Goal: Task Accomplishment & Management: Use online tool/utility

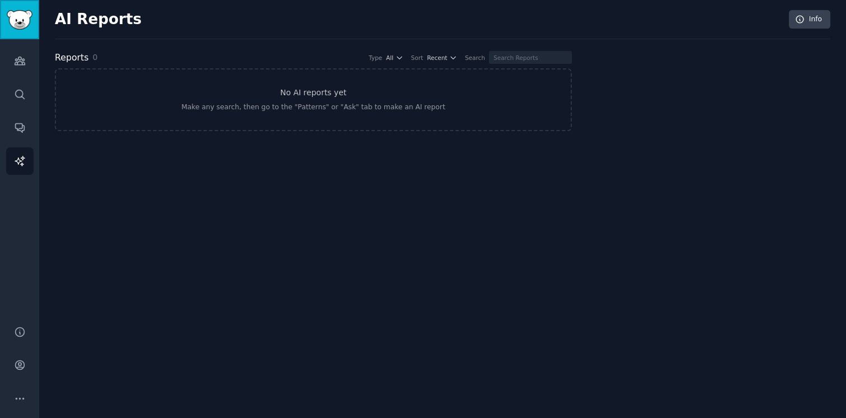
click at [27, 15] on img "Sidebar" at bounding box center [20, 20] width 26 height 20
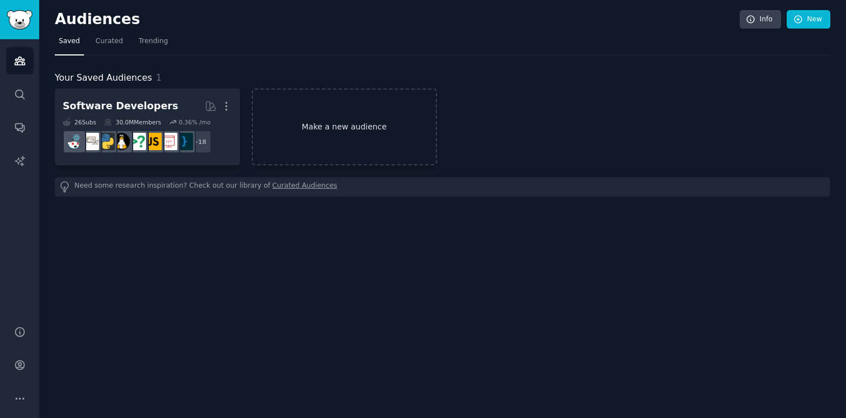
click at [302, 95] on link "Make a new audience" at bounding box center [344, 126] width 185 height 77
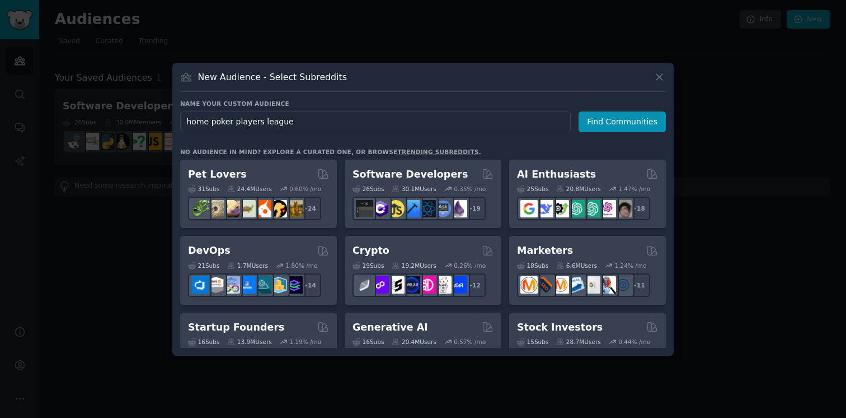
type input "home poker players leagues"
click button "Find Communities" at bounding box center [622, 121] width 87 height 21
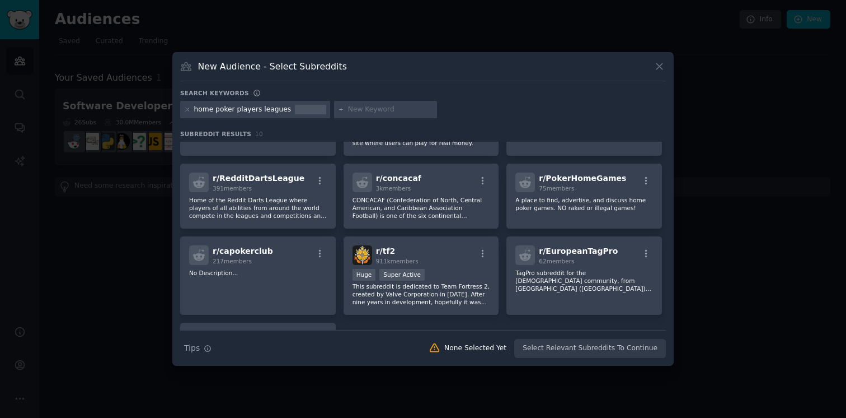
scroll to position [77, 0]
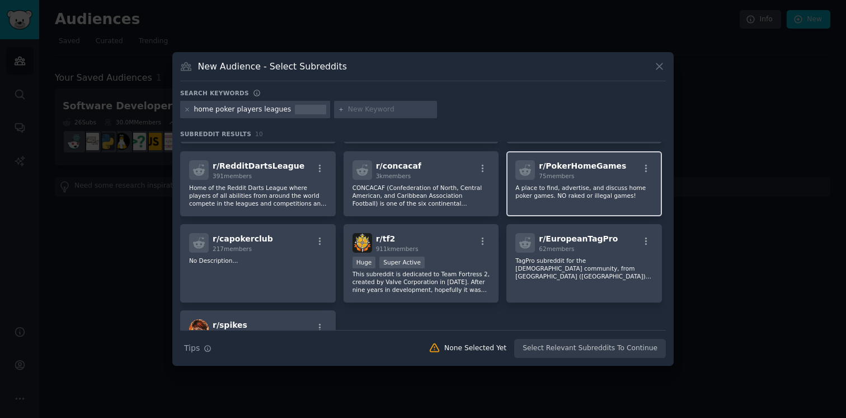
click at [553, 196] on p "A place to find, advertise, and discuss home poker games. NO raked or illegal g…" at bounding box center [585, 192] width 138 height 16
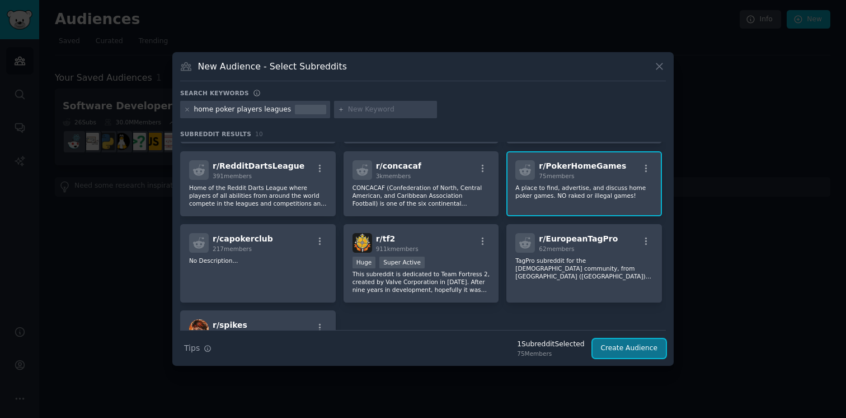
click at [611, 350] on button "Create Audience" at bounding box center [630, 348] width 74 height 19
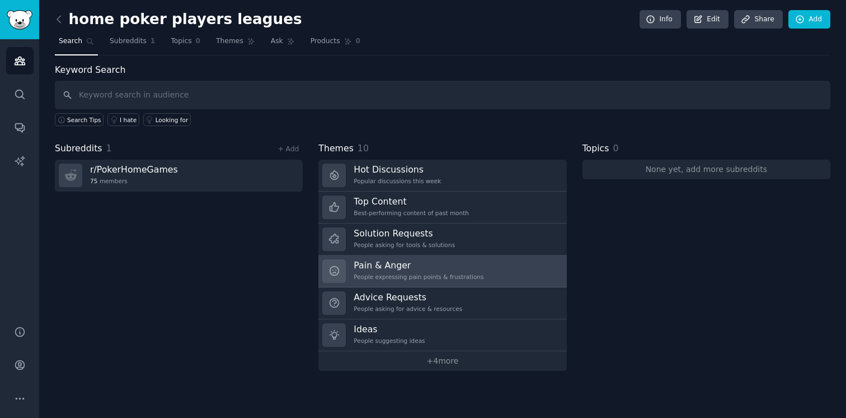
click at [413, 267] on h3 "Pain & Anger" at bounding box center [419, 265] width 130 height 12
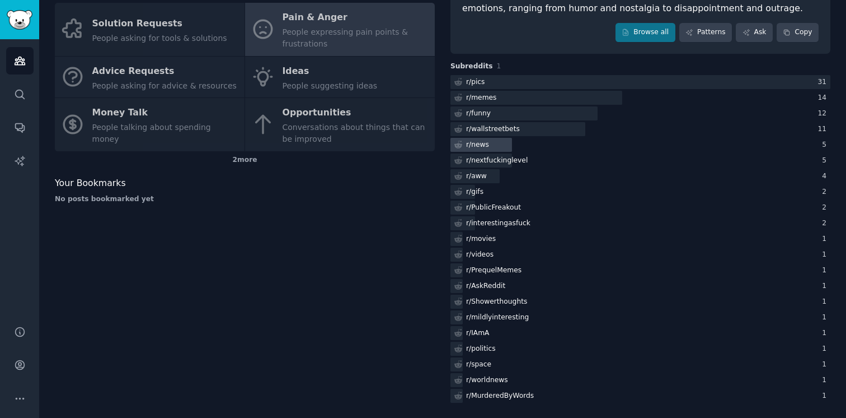
scroll to position [174, 0]
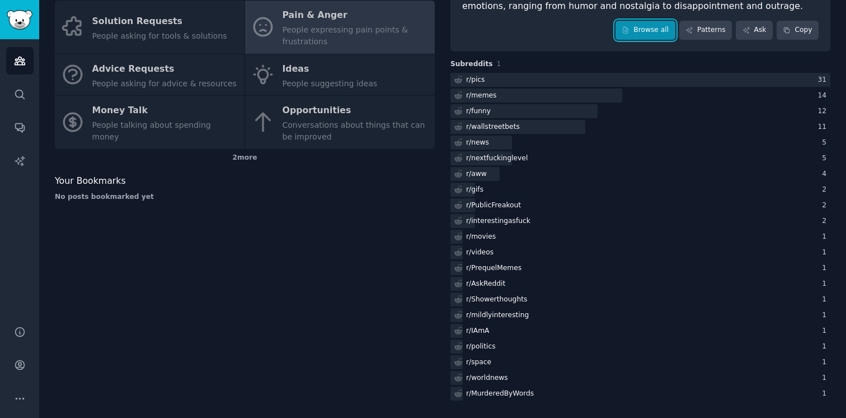
click at [630, 25] on link "Browse all" at bounding box center [646, 30] width 60 height 19
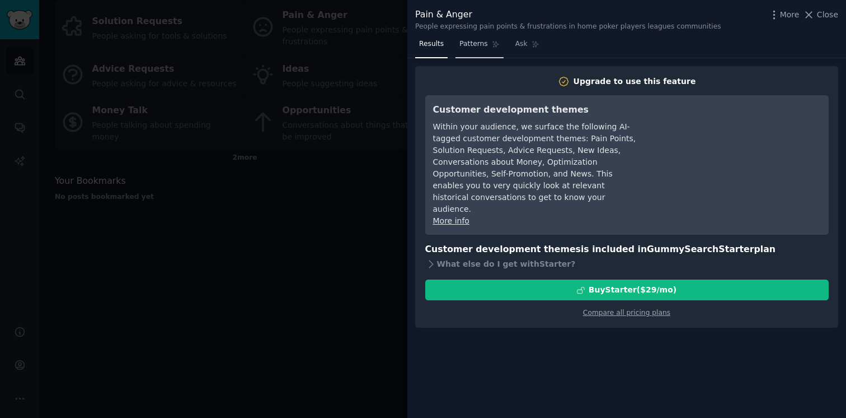
click at [466, 45] on span "Patterns" at bounding box center [474, 44] width 28 height 10
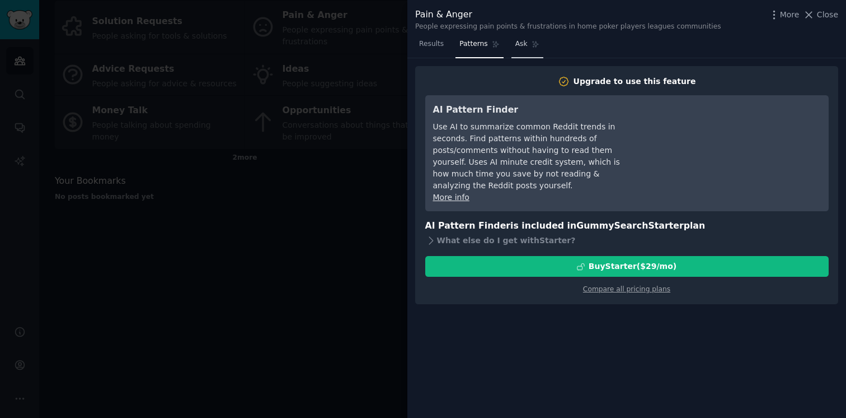
click at [516, 49] on span "Ask" at bounding box center [522, 44] width 12 height 10
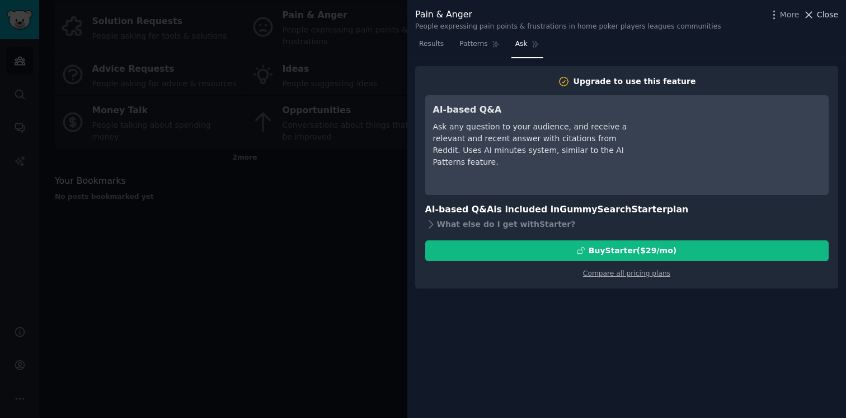
click at [819, 10] on span "Close" at bounding box center [827, 15] width 21 height 12
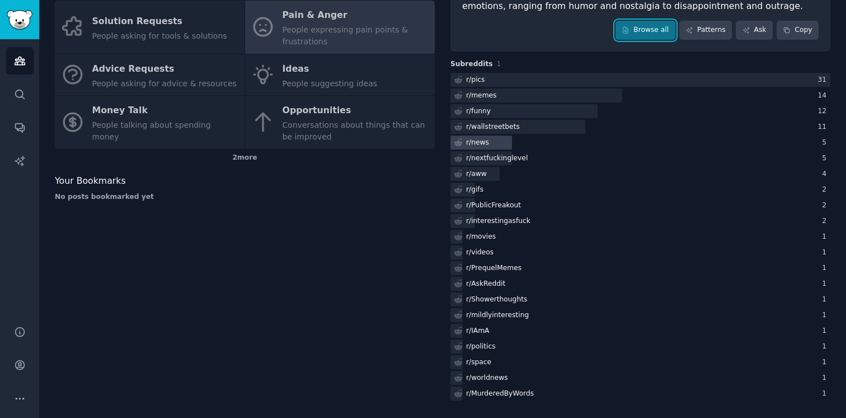
scroll to position [143, 0]
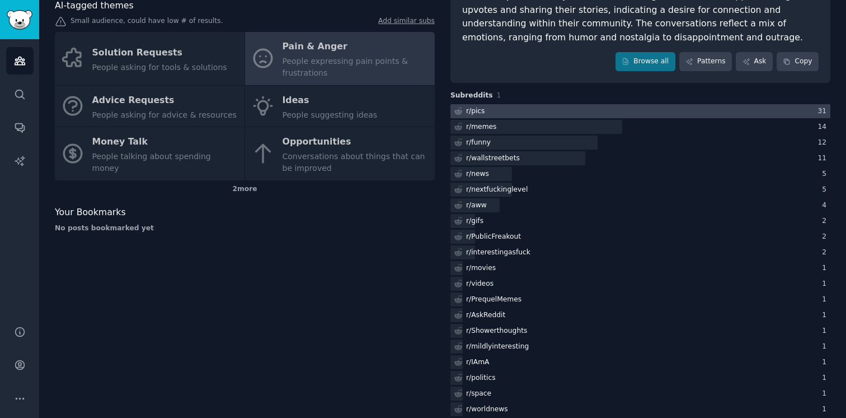
click at [692, 112] on div at bounding box center [641, 111] width 380 height 14
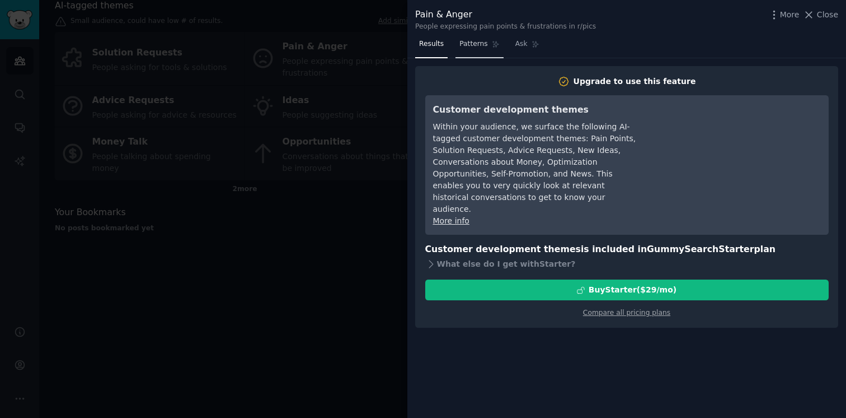
click at [490, 52] on link "Patterns" at bounding box center [480, 46] width 48 height 23
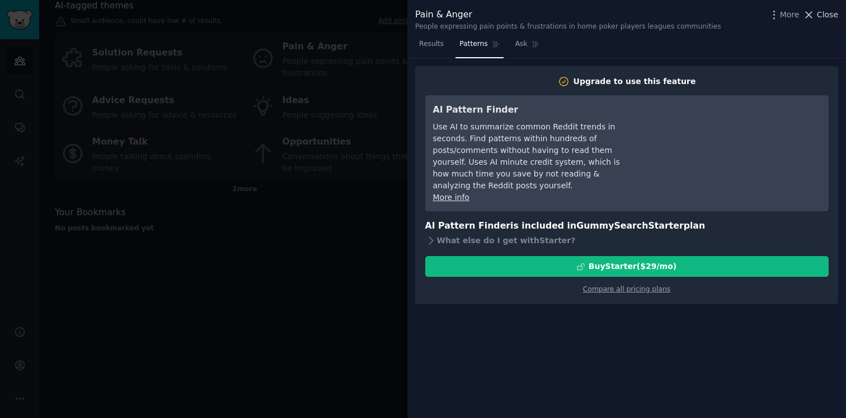
click at [820, 14] on span "Close" at bounding box center [827, 15] width 21 height 12
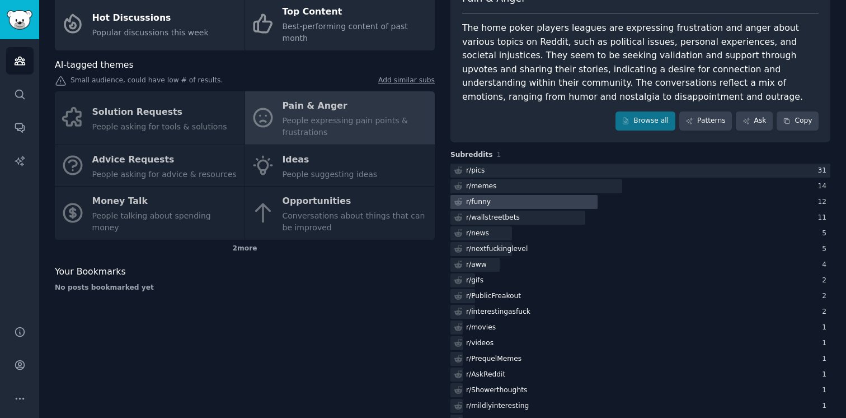
scroll to position [82, 0]
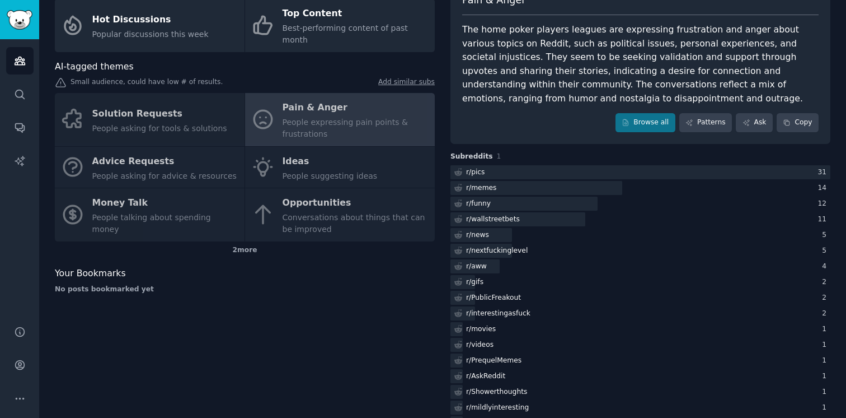
click at [333, 143] on div "Solution Requests People asking for tools & solutions Pain & Anger People expre…" at bounding box center [245, 167] width 380 height 148
click at [338, 161] on div "Solution Requests People asking for tools & solutions Pain & Anger People expre…" at bounding box center [245, 167] width 380 height 148
click at [285, 155] on div "Solution Requests People asking for tools & solutions Pain & Anger People expre…" at bounding box center [245, 167] width 380 height 148
click at [186, 112] on div "Solution Requests People asking for tools & solutions Pain & Anger People expre…" at bounding box center [245, 167] width 380 height 148
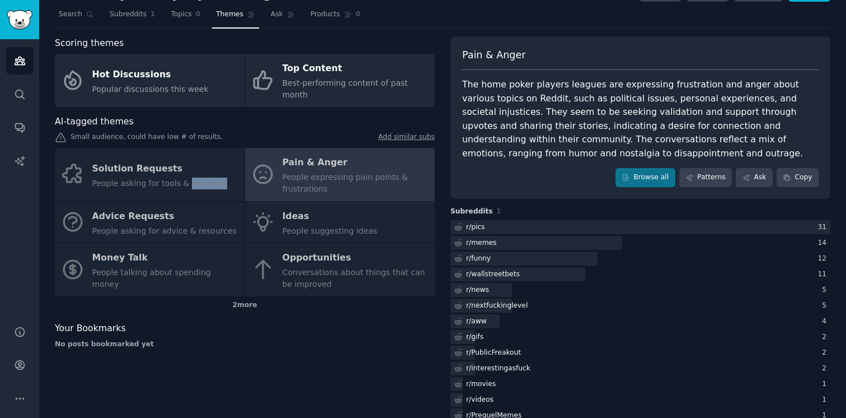
scroll to position [22, 0]
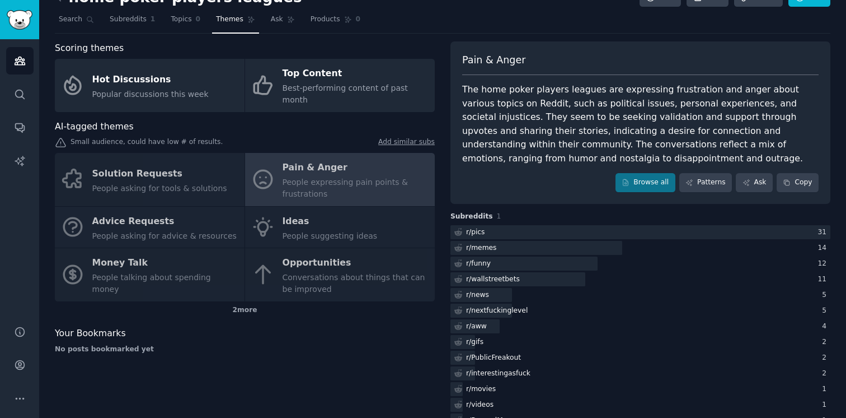
click at [186, 120] on div "AI-tagged themes" at bounding box center [245, 127] width 380 height 14
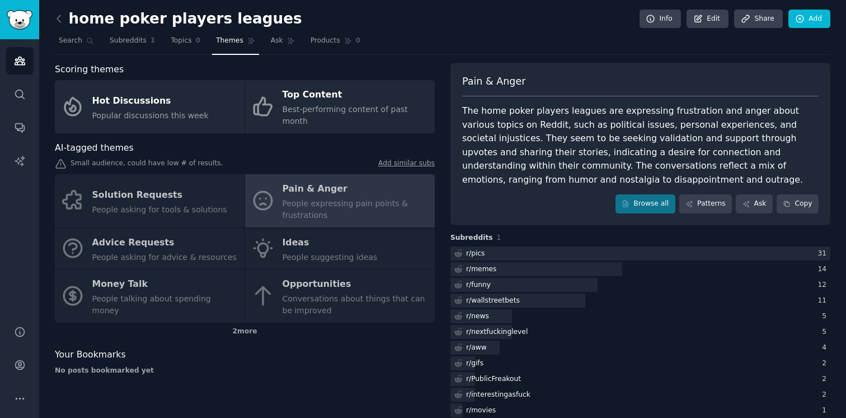
scroll to position [0, 0]
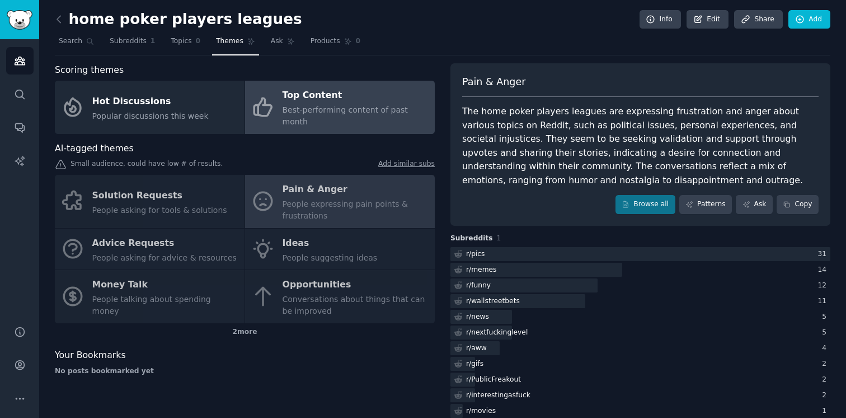
click at [296, 93] on div "Top Content" at bounding box center [356, 96] width 147 height 18
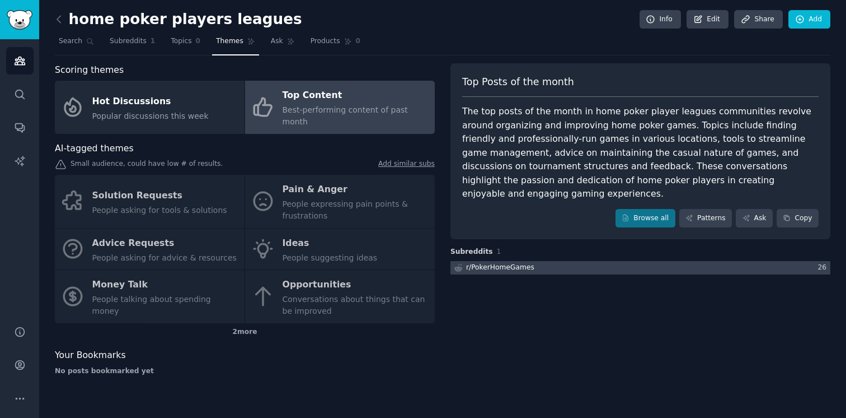
click at [620, 261] on div at bounding box center [641, 268] width 380 height 14
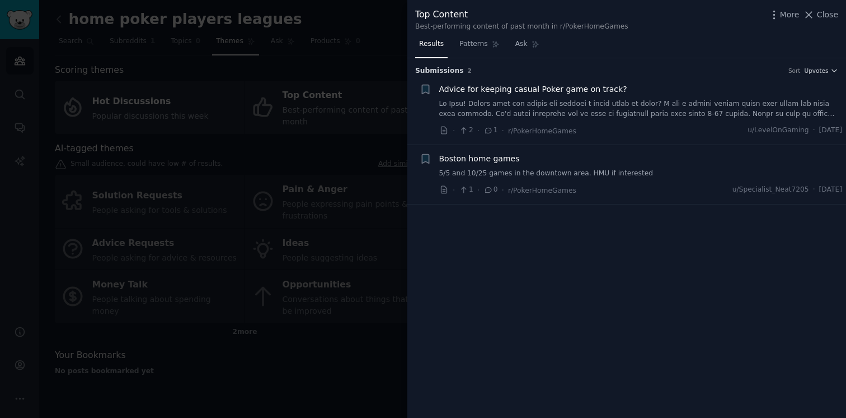
click at [522, 109] on link at bounding box center [641, 109] width 404 height 20
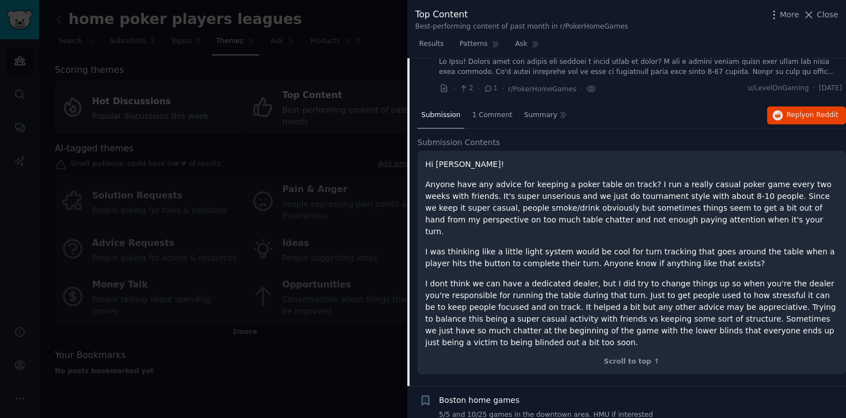
scroll to position [58, 0]
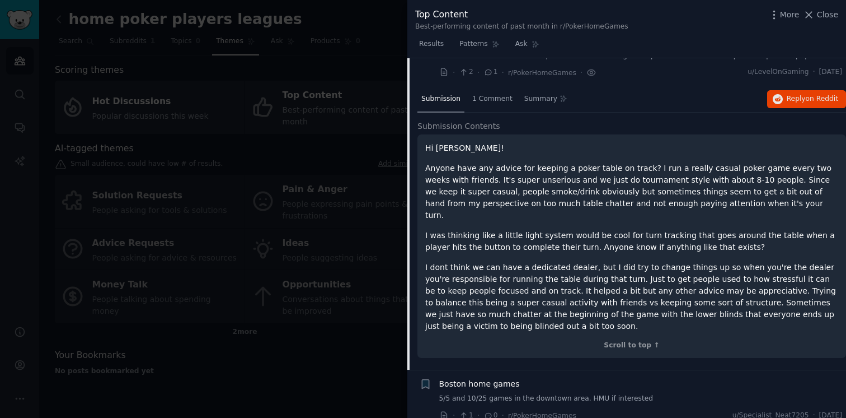
click at [440, 144] on p "Hi [PERSON_NAME]!" at bounding box center [631, 148] width 413 height 12
click at [791, 99] on span "Reply on Reddit" at bounding box center [813, 99] width 52 height 10
click at [396, 139] on div at bounding box center [423, 209] width 846 height 418
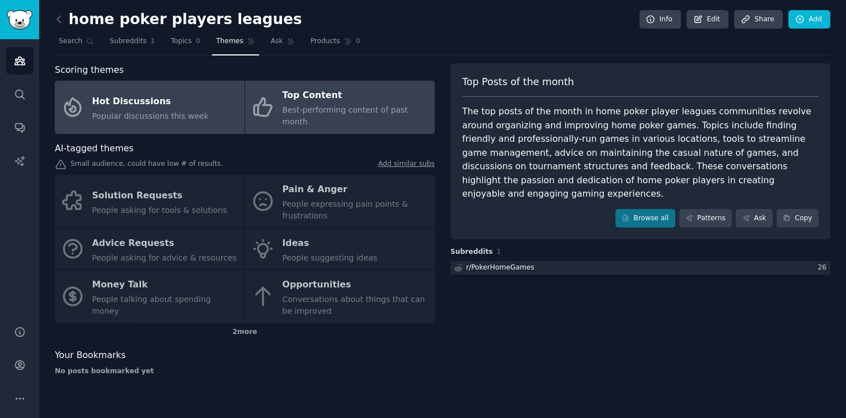
click at [159, 97] on div "Hot Discussions" at bounding box center [150, 101] width 116 height 18
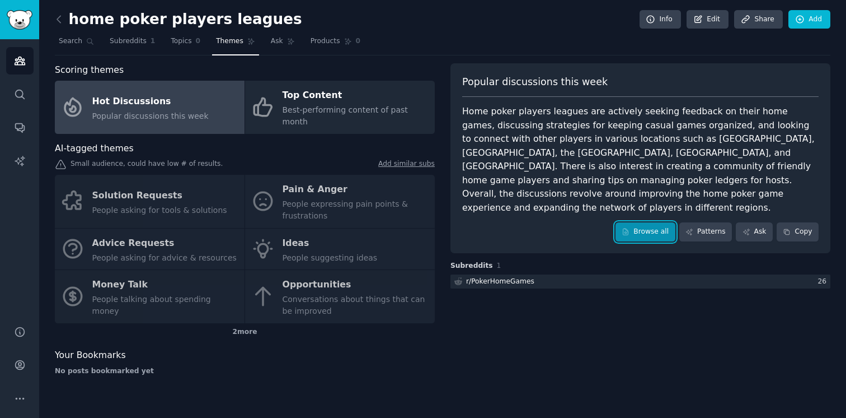
click at [647, 224] on link "Browse all" at bounding box center [646, 231] width 60 height 19
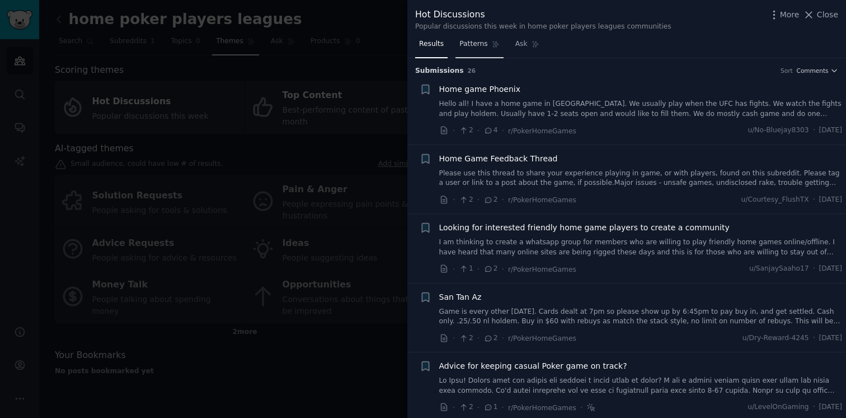
click at [480, 48] on span "Patterns" at bounding box center [474, 44] width 28 height 10
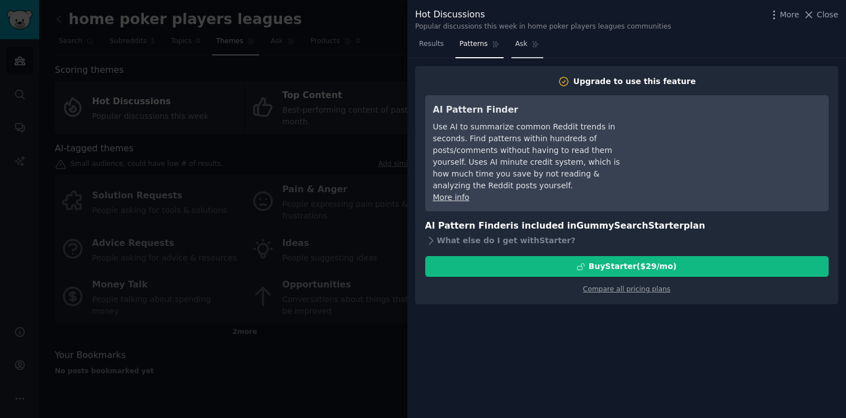
click at [516, 46] on span "Ask" at bounding box center [522, 44] width 12 height 10
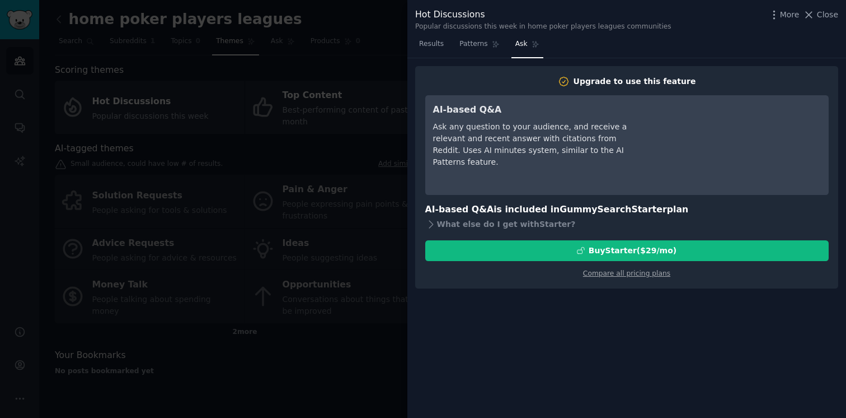
click at [258, 36] on div at bounding box center [423, 209] width 846 height 418
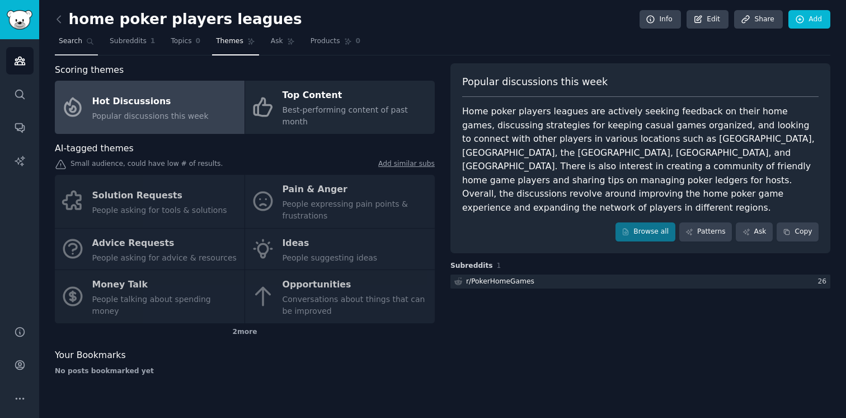
click at [77, 38] on span "Search" at bounding box center [71, 41] width 24 height 10
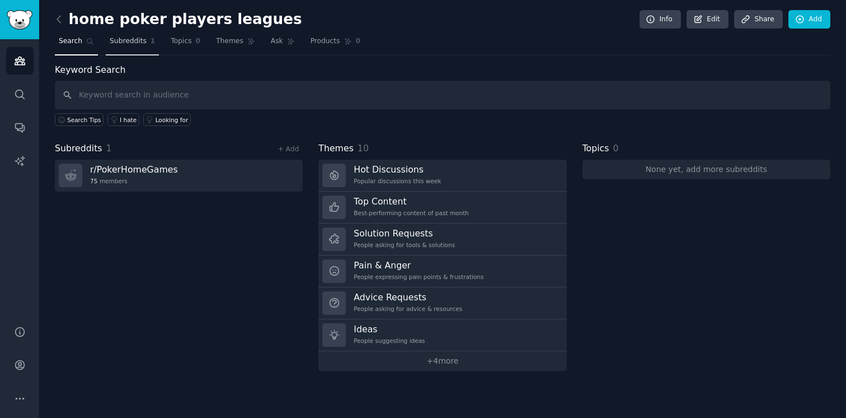
click at [128, 35] on link "Subreddits 1" at bounding box center [132, 43] width 53 height 23
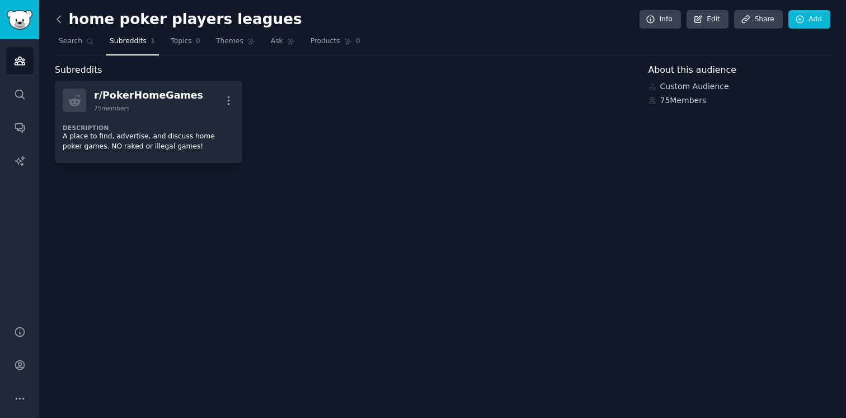
click at [56, 20] on icon at bounding box center [59, 19] width 12 height 12
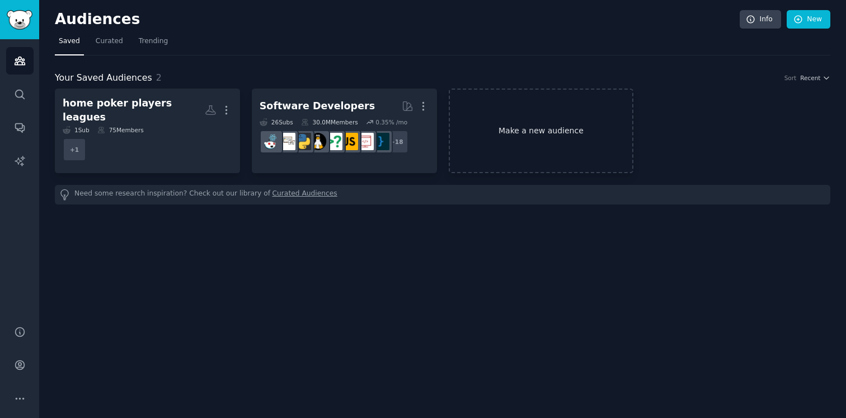
click at [497, 119] on link "Make a new audience" at bounding box center [541, 130] width 185 height 85
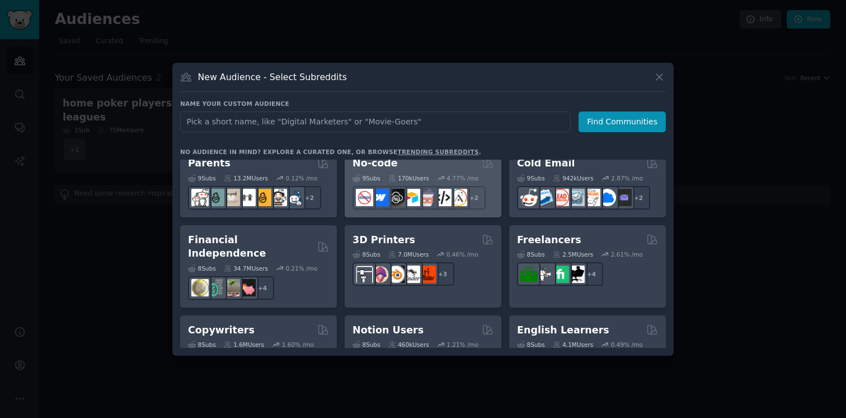
scroll to position [547, 0]
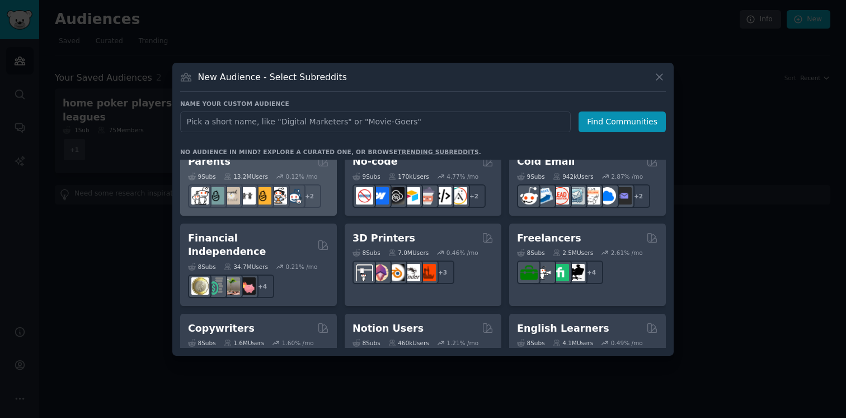
click at [254, 174] on div "13.2M Users" at bounding box center [246, 176] width 44 height 8
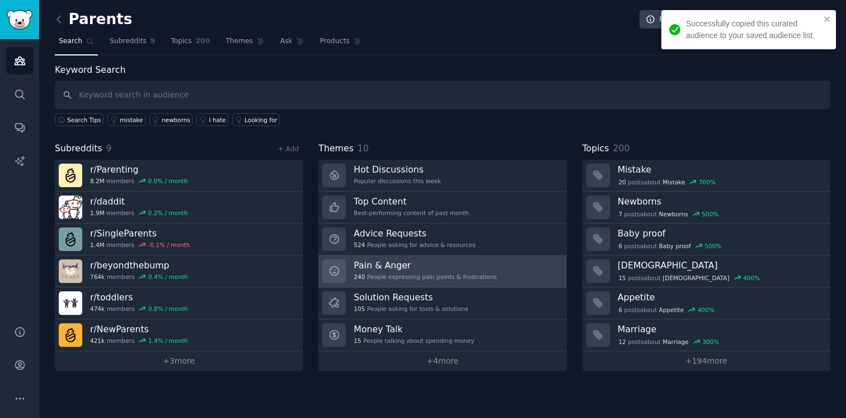
click at [434, 282] on div "Pain & Anger 240 People expressing pain points & frustrations" at bounding box center [425, 271] width 143 height 24
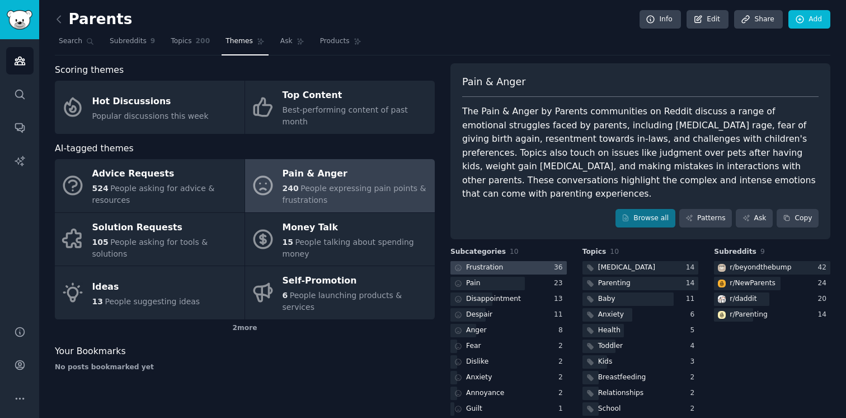
click at [507, 261] on div at bounding box center [509, 268] width 116 height 14
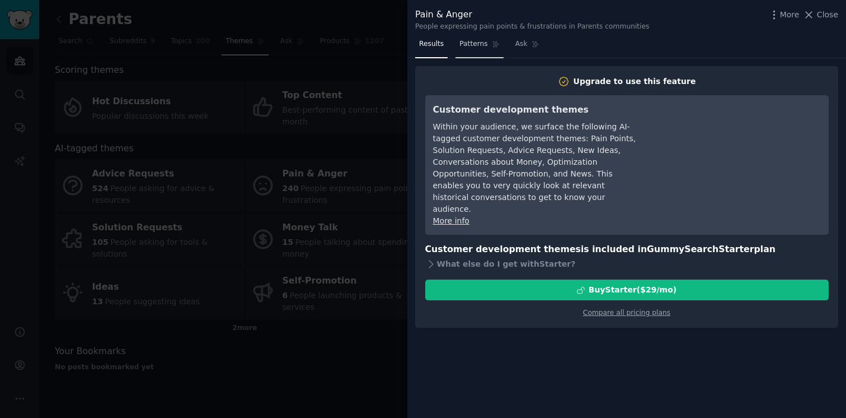
click at [474, 54] on link "Patterns" at bounding box center [480, 46] width 48 height 23
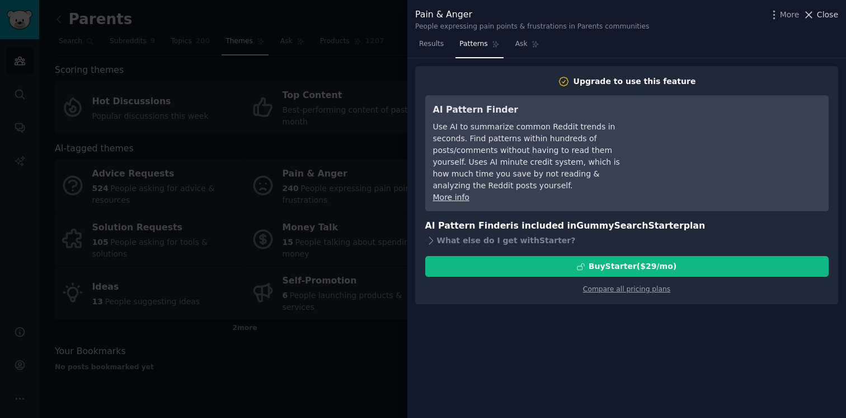
click at [818, 11] on span "Close" at bounding box center [827, 15] width 21 height 12
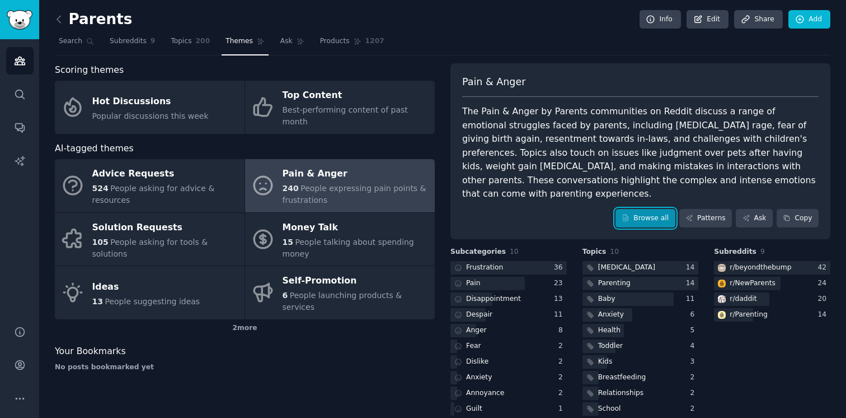
click at [625, 209] on link "Browse all" at bounding box center [646, 218] width 60 height 19
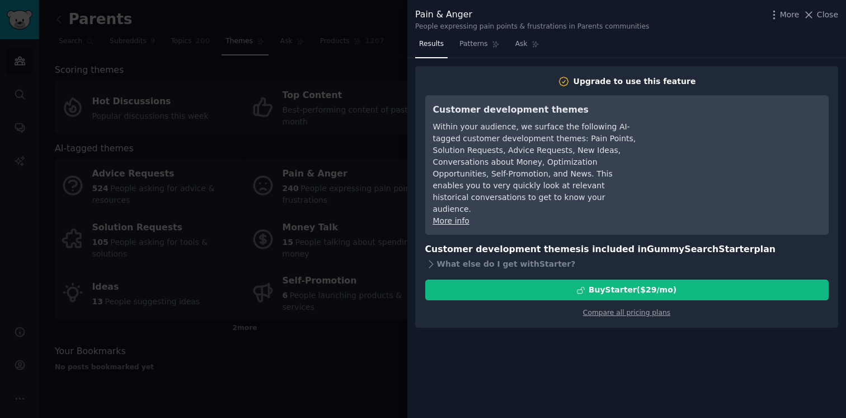
click at [475, 59] on div "Results Patterns Ask Upgrade to use this feature Customer development themes Wi…" at bounding box center [627, 226] width 439 height 382
click at [475, 56] on link "Patterns" at bounding box center [480, 46] width 48 height 23
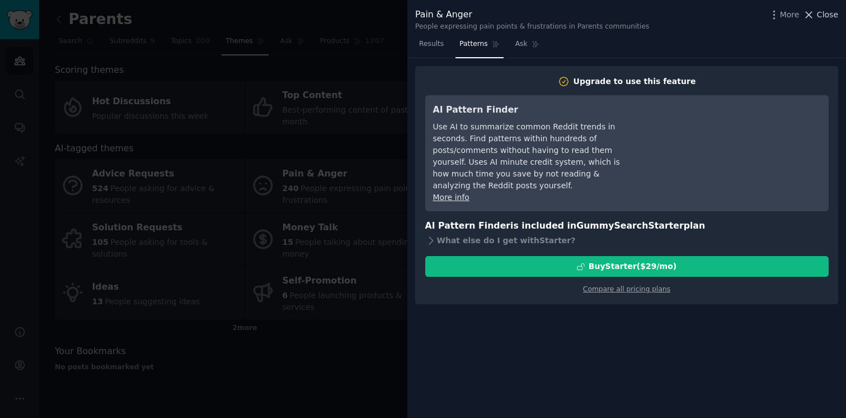
click at [821, 20] on span "Close" at bounding box center [827, 15] width 21 height 12
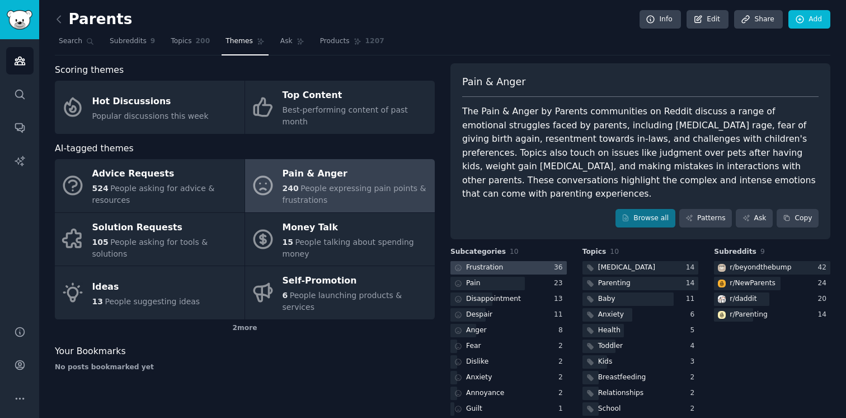
click at [458, 261] on div "Frustration" at bounding box center [478, 268] width 55 height 14
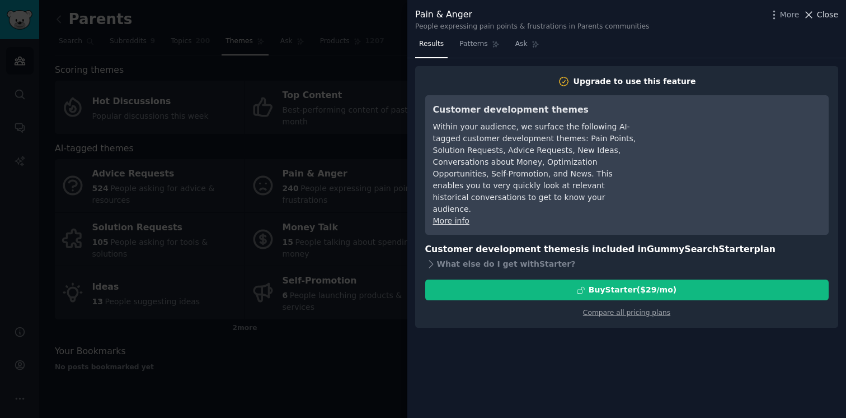
click at [819, 11] on span "Close" at bounding box center [827, 15] width 21 height 12
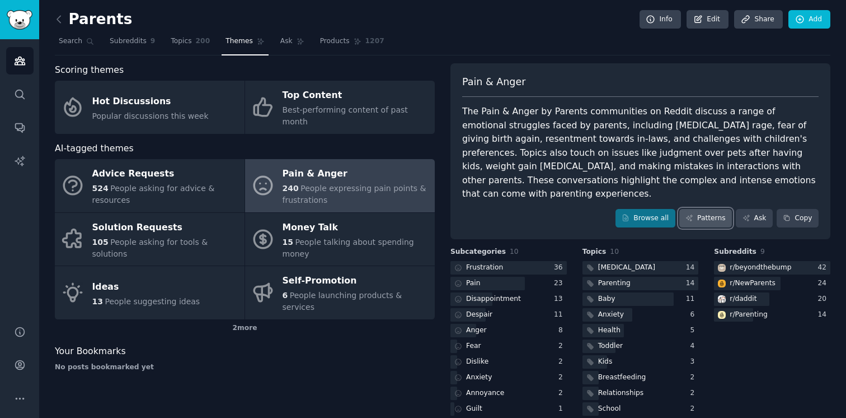
click at [690, 209] on link "Patterns" at bounding box center [706, 218] width 53 height 19
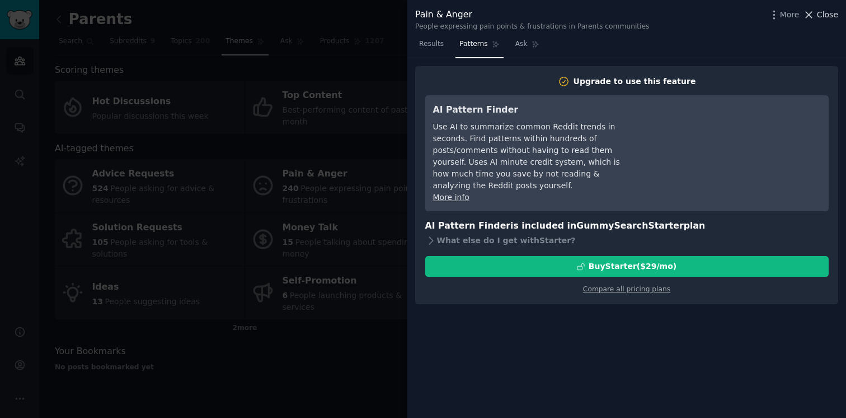
click at [826, 11] on span "Close" at bounding box center [827, 15] width 21 height 12
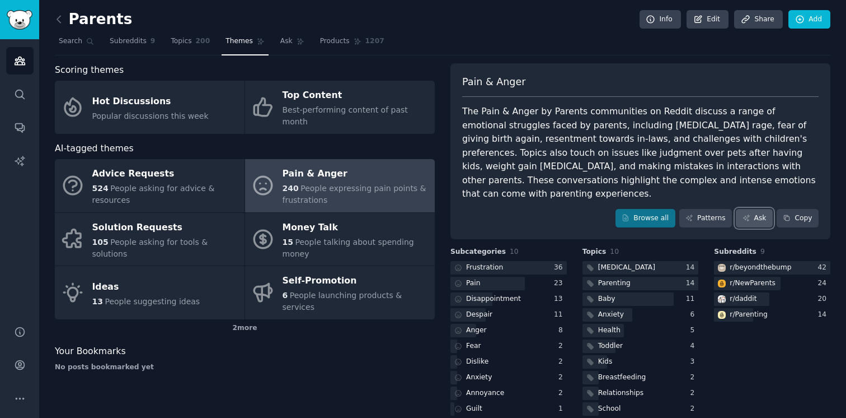
click at [745, 214] on icon at bounding box center [747, 218] width 8 height 8
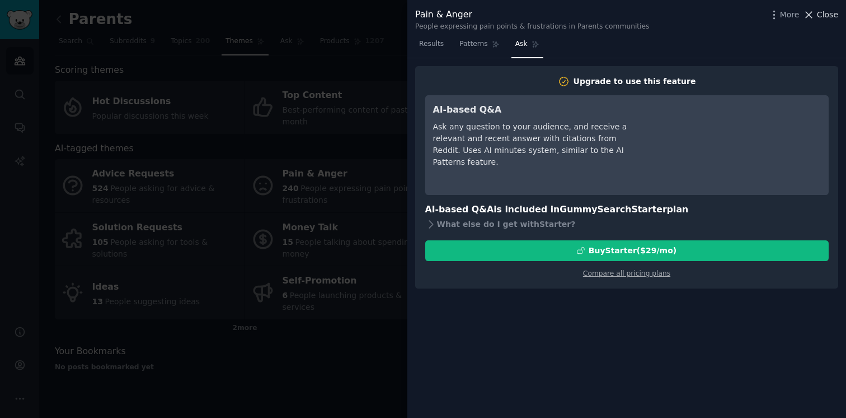
click at [830, 17] on span "Close" at bounding box center [827, 15] width 21 height 12
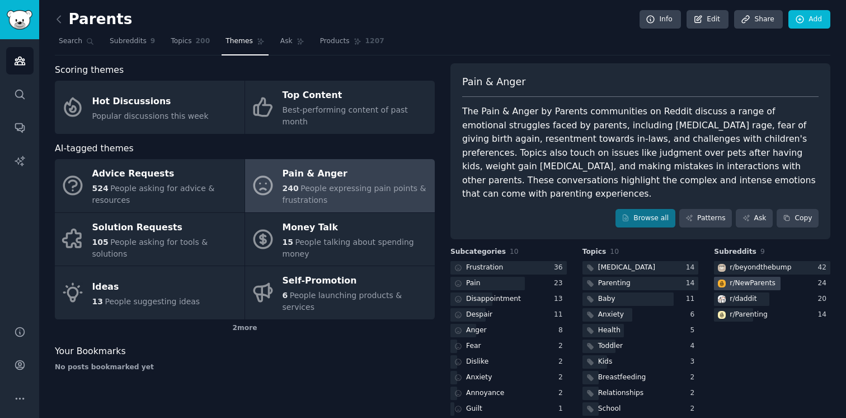
click at [773, 277] on div at bounding box center [747, 284] width 67 height 14
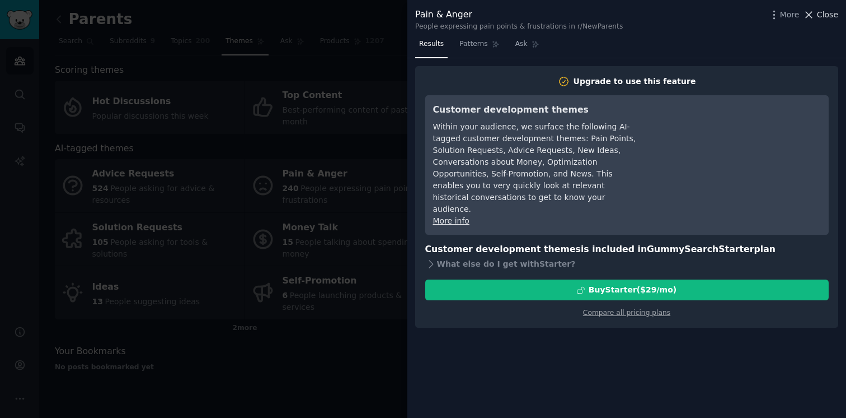
click at [821, 10] on span "Close" at bounding box center [827, 15] width 21 height 12
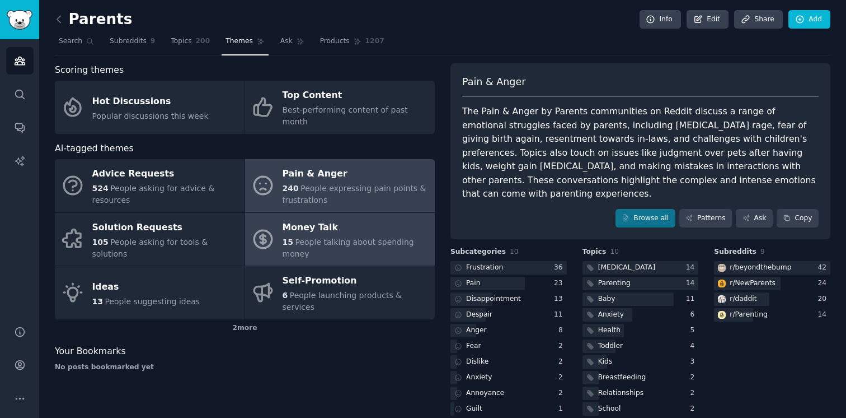
click at [372, 237] on span "People talking about spending money" at bounding box center [349, 247] width 132 height 21
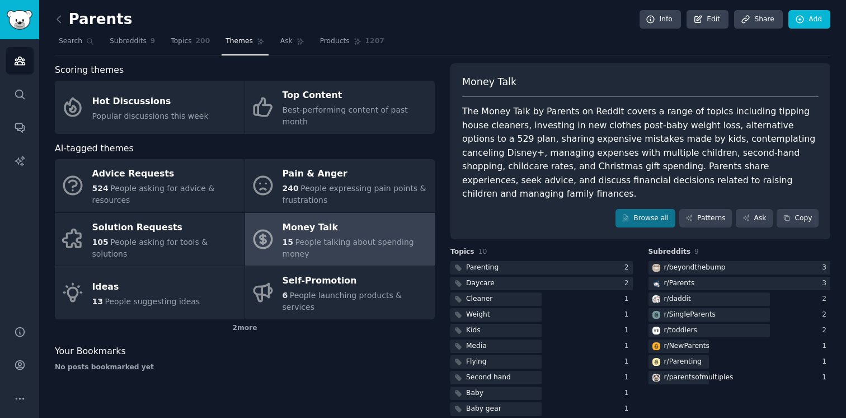
scroll to position [2, 0]
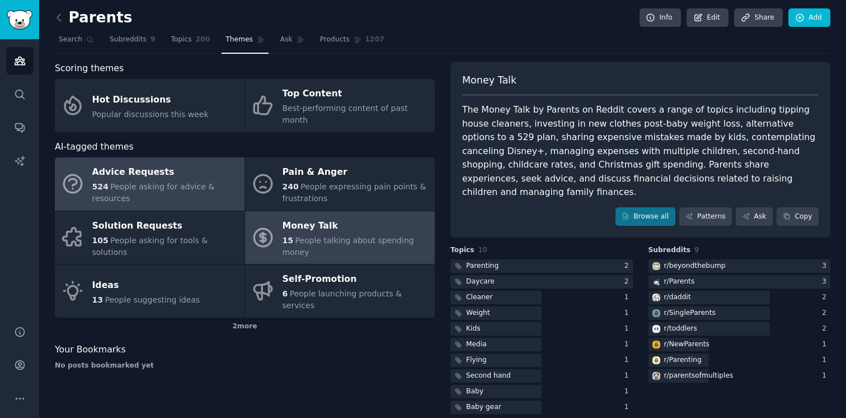
click at [196, 163] on div "Advice Requests" at bounding box center [165, 172] width 147 height 18
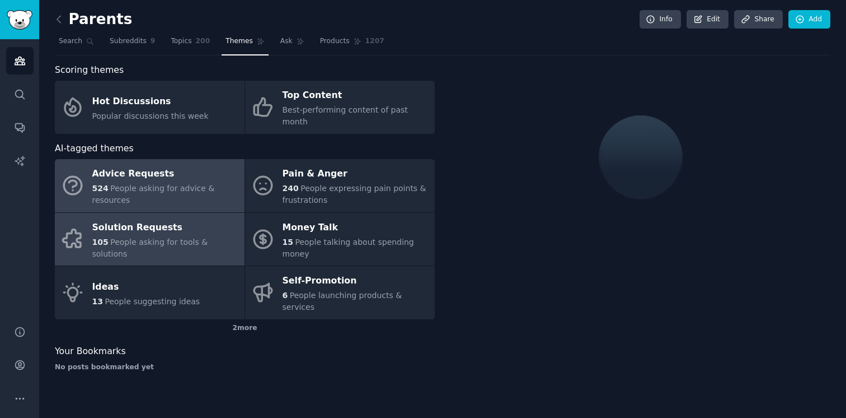
click at [133, 220] on div "Solution Requests" at bounding box center [165, 227] width 147 height 18
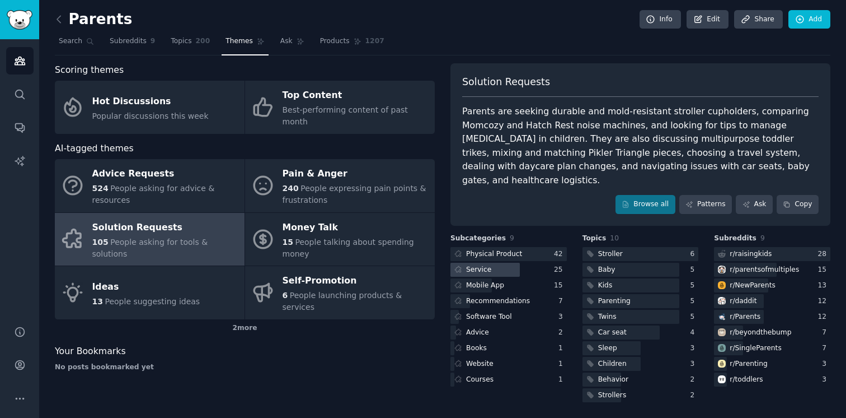
click at [492, 263] on div "Service" at bounding box center [472, 270] width 43 height 14
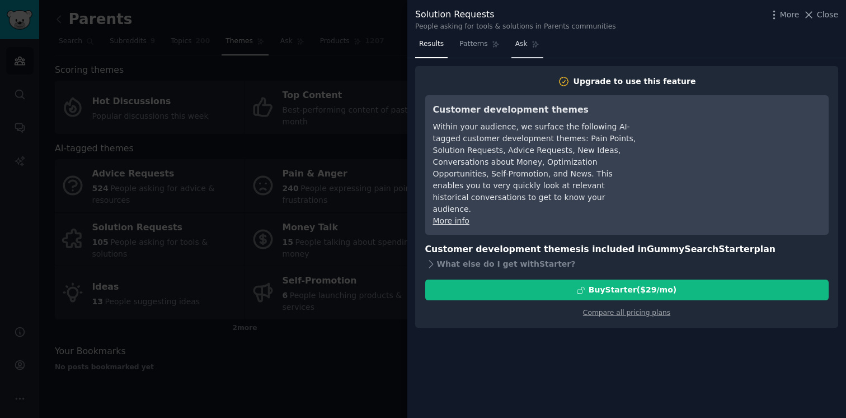
click at [530, 40] on link "Ask" at bounding box center [528, 46] width 32 height 23
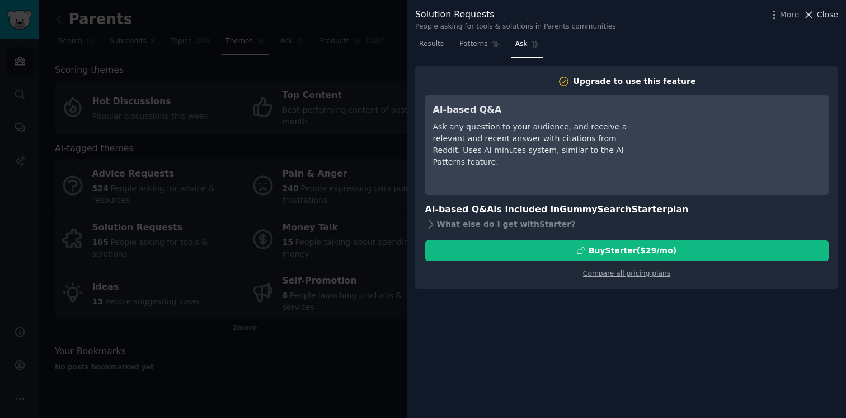
click at [834, 12] on span "Close" at bounding box center [827, 15] width 21 height 12
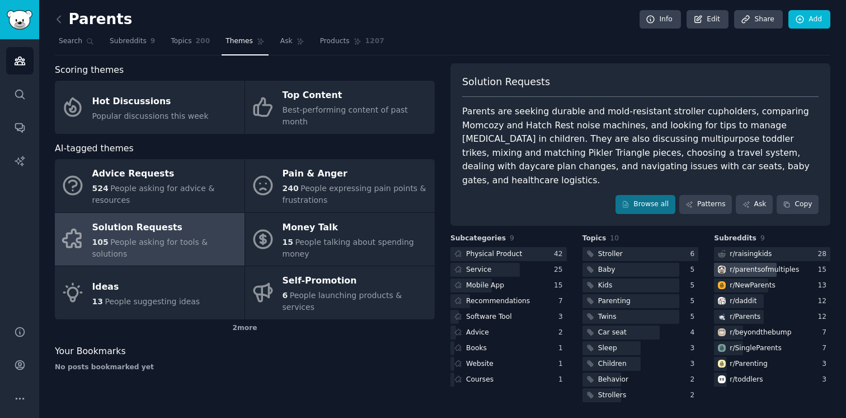
click at [772, 265] on div "r/ parentsofmultiples" at bounding box center [764, 270] width 69 height 10
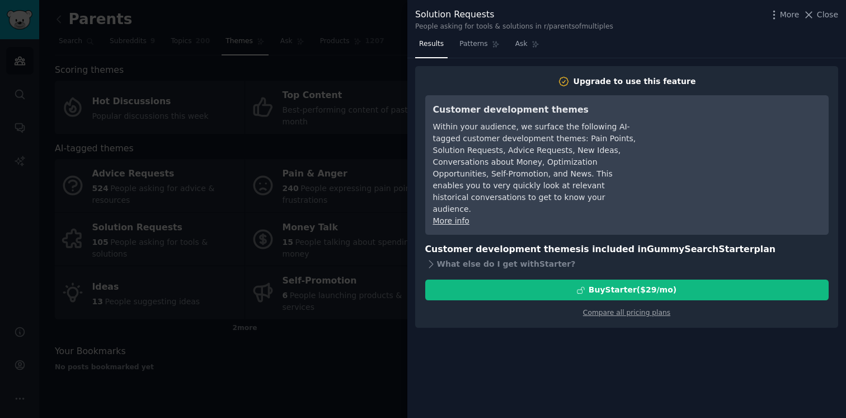
click at [824, 22] on div "Solution Requests People asking for tools & solutions in r/parentsofmultiples M…" at bounding box center [626, 20] width 423 height 24
click at [821, 13] on span "Close" at bounding box center [827, 15] width 21 height 12
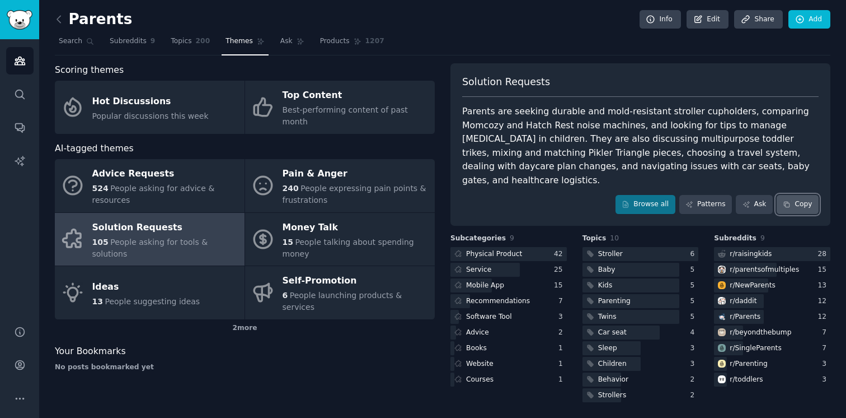
click at [785, 200] on icon at bounding box center [787, 204] width 8 height 8
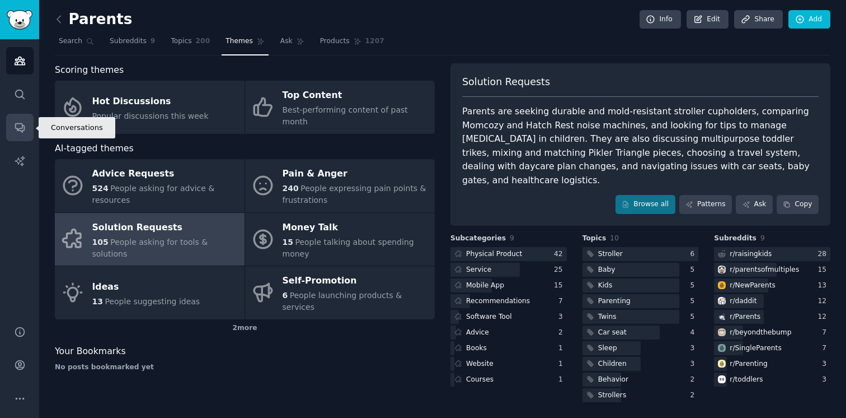
click at [21, 123] on icon "Sidebar" at bounding box center [20, 127] width 12 height 12
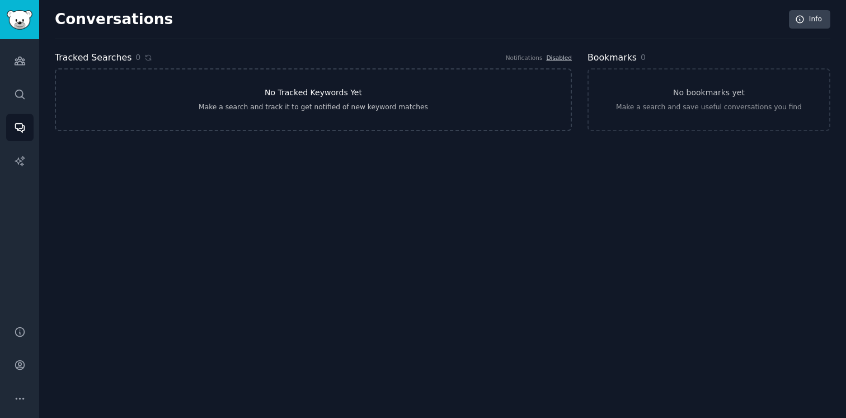
click at [170, 90] on link "No Tracked Keywords Yet Make a search and track it to get notified of new keywo…" at bounding box center [313, 99] width 517 height 63
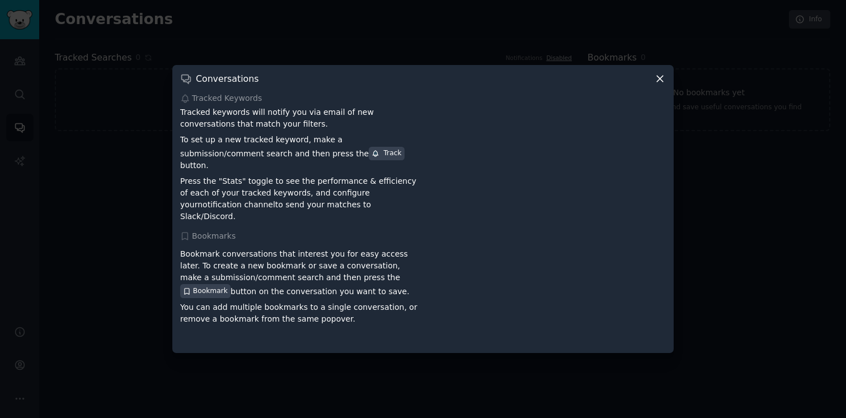
click at [662, 82] on icon at bounding box center [660, 79] width 6 height 6
